Goal: Navigation & Orientation: Find specific page/section

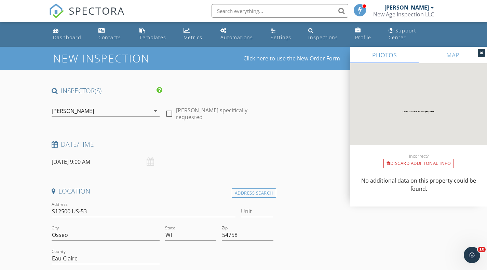
scroll to position [82, 0]
click at [61, 39] on div "Dashboard" at bounding box center [67, 37] width 28 height 6
